Goal: Find specific page/section: Find specific page/section

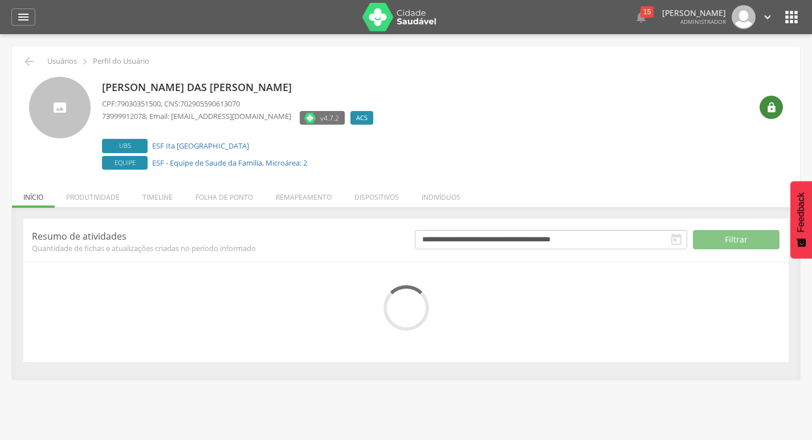
click at [772, 109] on icon "" at bounding box center [771, 107] width 11 height 11
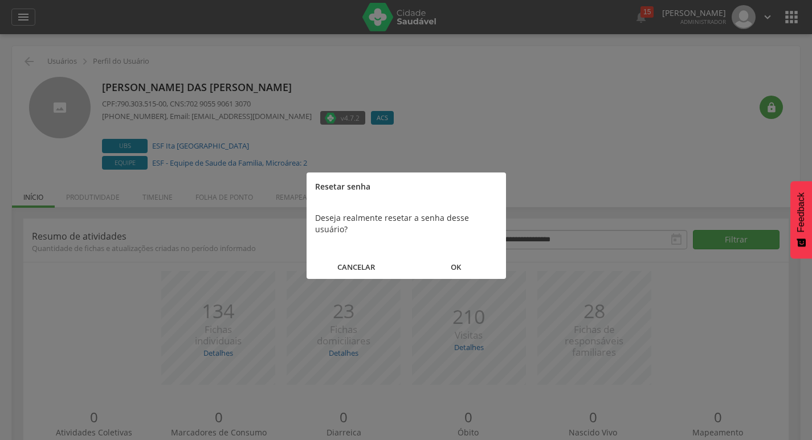
click at [475, 255] on button "OK" at bounding box center [456, 267] width 100 height 25
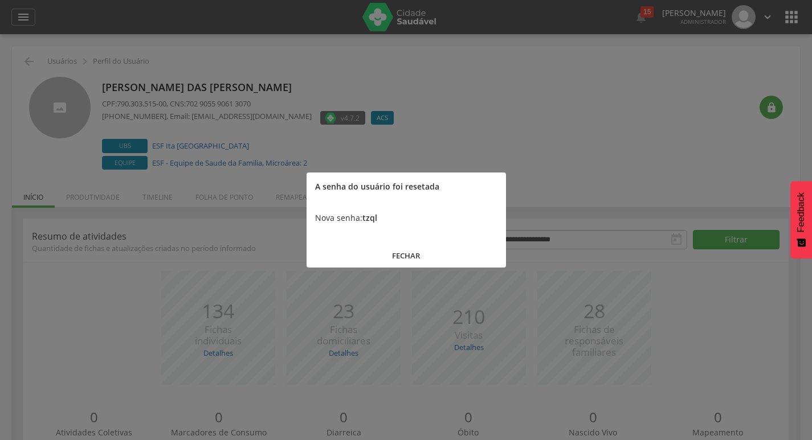
click at [370, 217] on b "tzql" at bounding box center [369, 218] width 15 height 11
copy b "tzql"
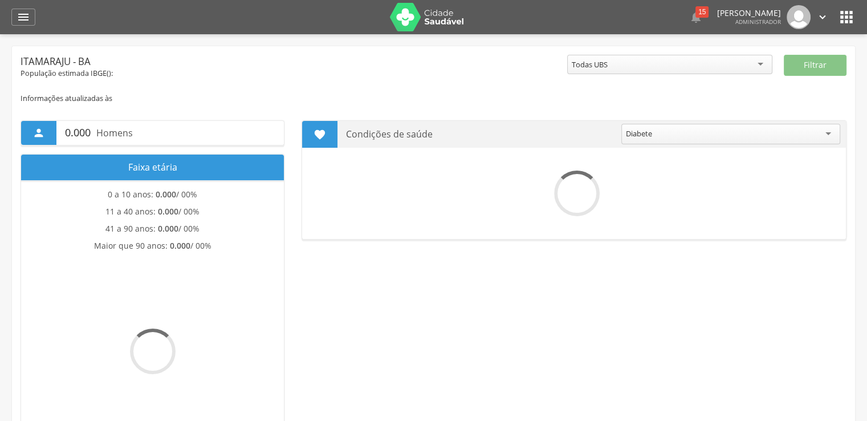
click at [849, 13] on icon "" at bounding box center [846, 17] width 18 height 18
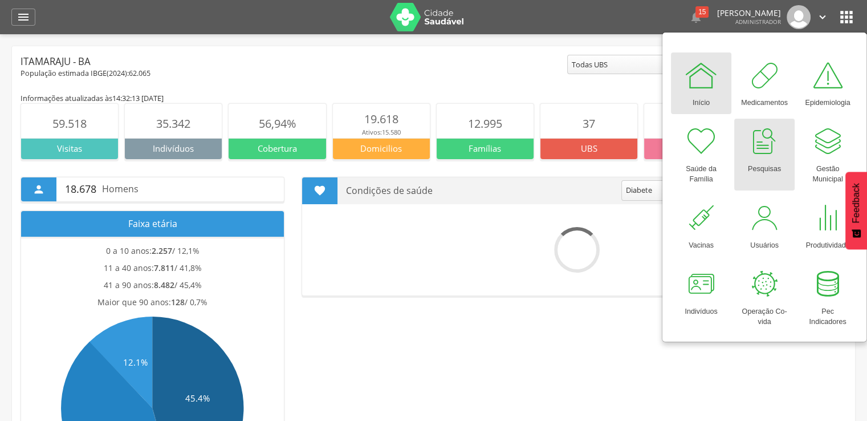
click at [774, 190] on link "Pesquisas" at bounding box center [764, 155] width 60 height 72
